Goal: Task Accomplishment & Management: Use online tool/utility

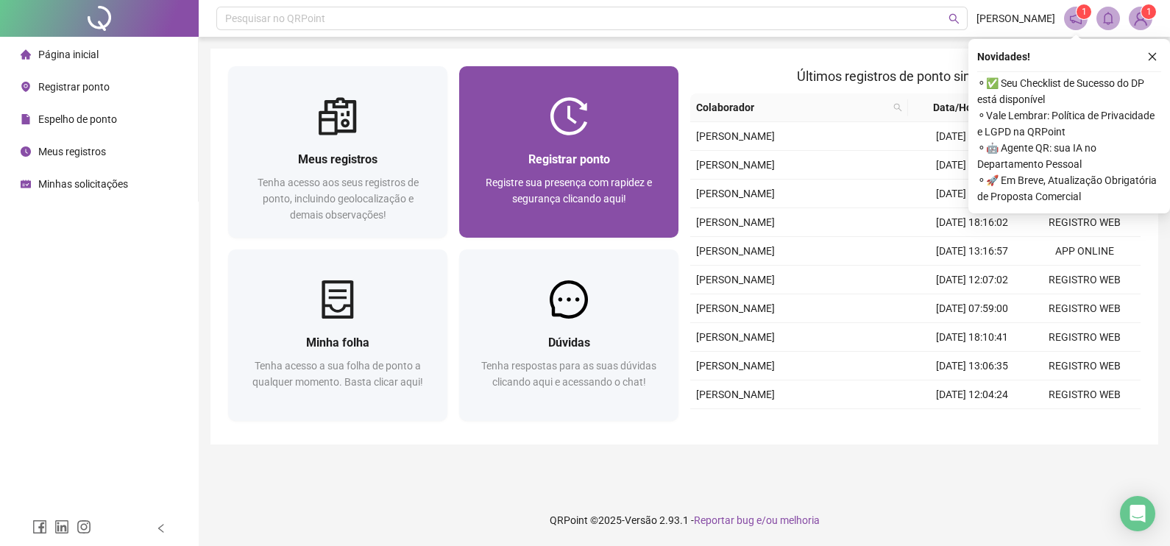
click at [607, 152] on span "Registrar ponto" at bounding box center [570, 159] width 82 height 14
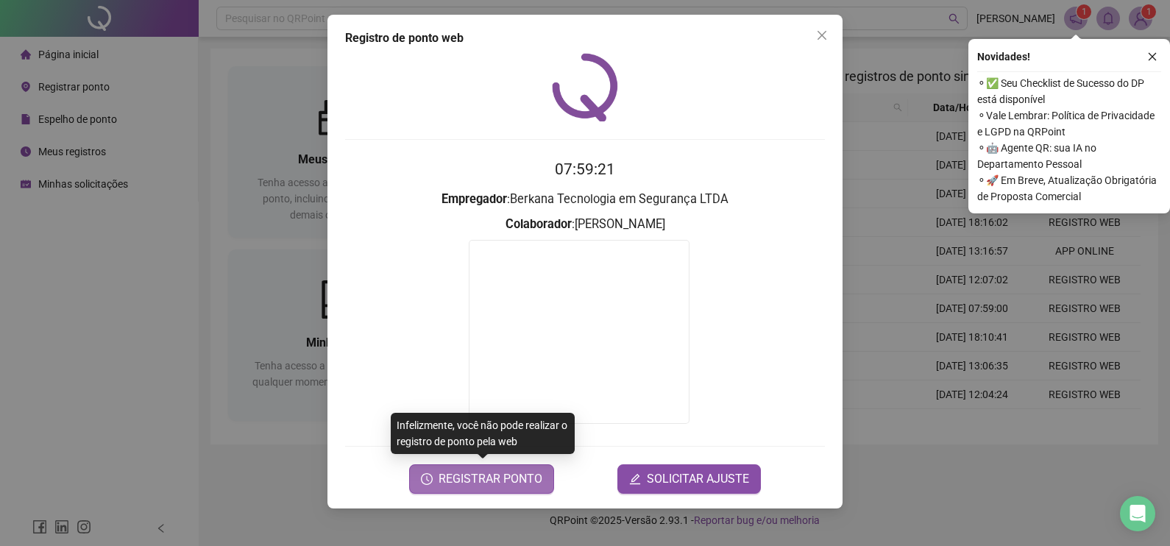
click at [449, 478] on span "REGISTRAR PONTO" at bounding box center [491, 479] width 104 height 18
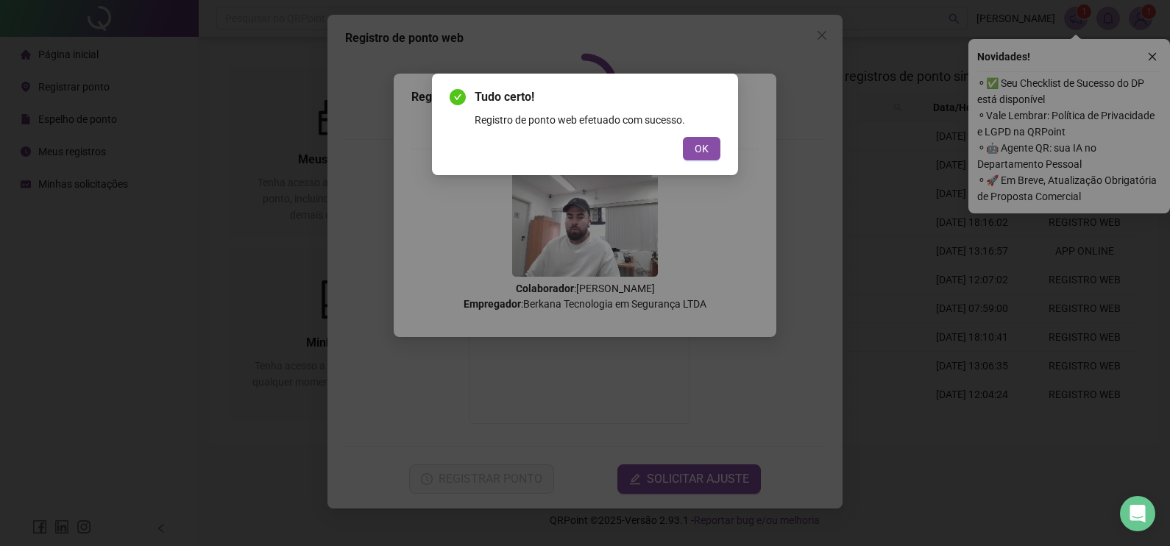
drag, startPoint x: 693, startPoint y: 160, endPoint x: 685, endPoint y: 160, distance: 8.1
click at [690, 160] on div "Tudo certo! Registro de ponto web efetuado com sucesso. OK" at bounding box center [585, 125] width 306 height 102
click at [683, 159] on div "OK" at bounding box center [585, 149] width 271 height 24
click at [688, 155] on button "OK" at bounding box center [702, 149] width 38 height 24
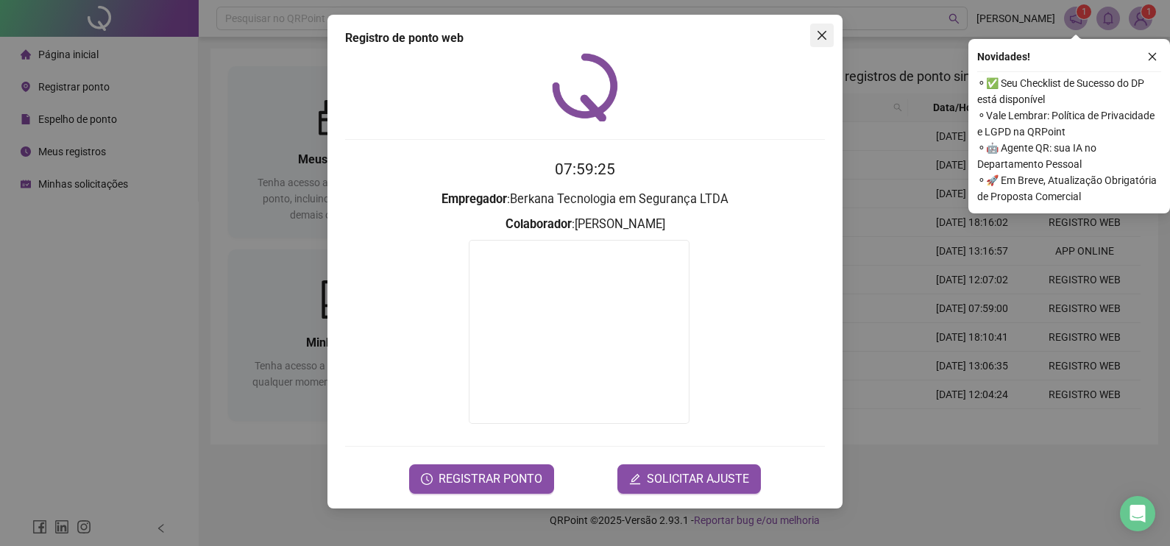
click at [827, 36] on icon "close" at bounding box center [822, 35] width 12 height 12
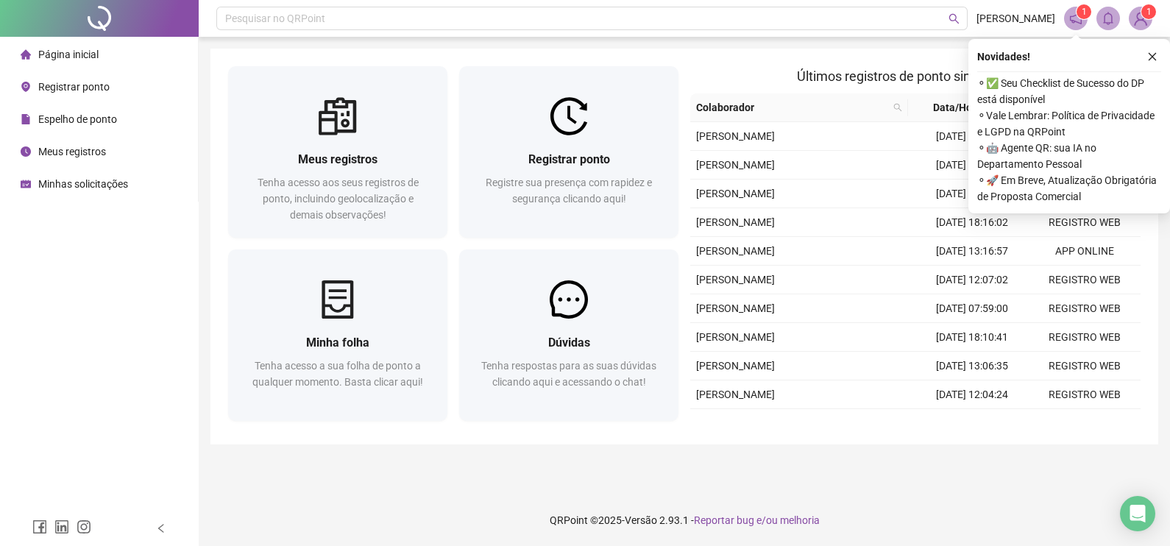
click at [672, 53] on div "Meus registros Tenha acesso aos seus registros de ponto, incluindo geolocalizaç…" at bounding box center [685, 247] width 948 height 396
